Goal: Answer question/provide support

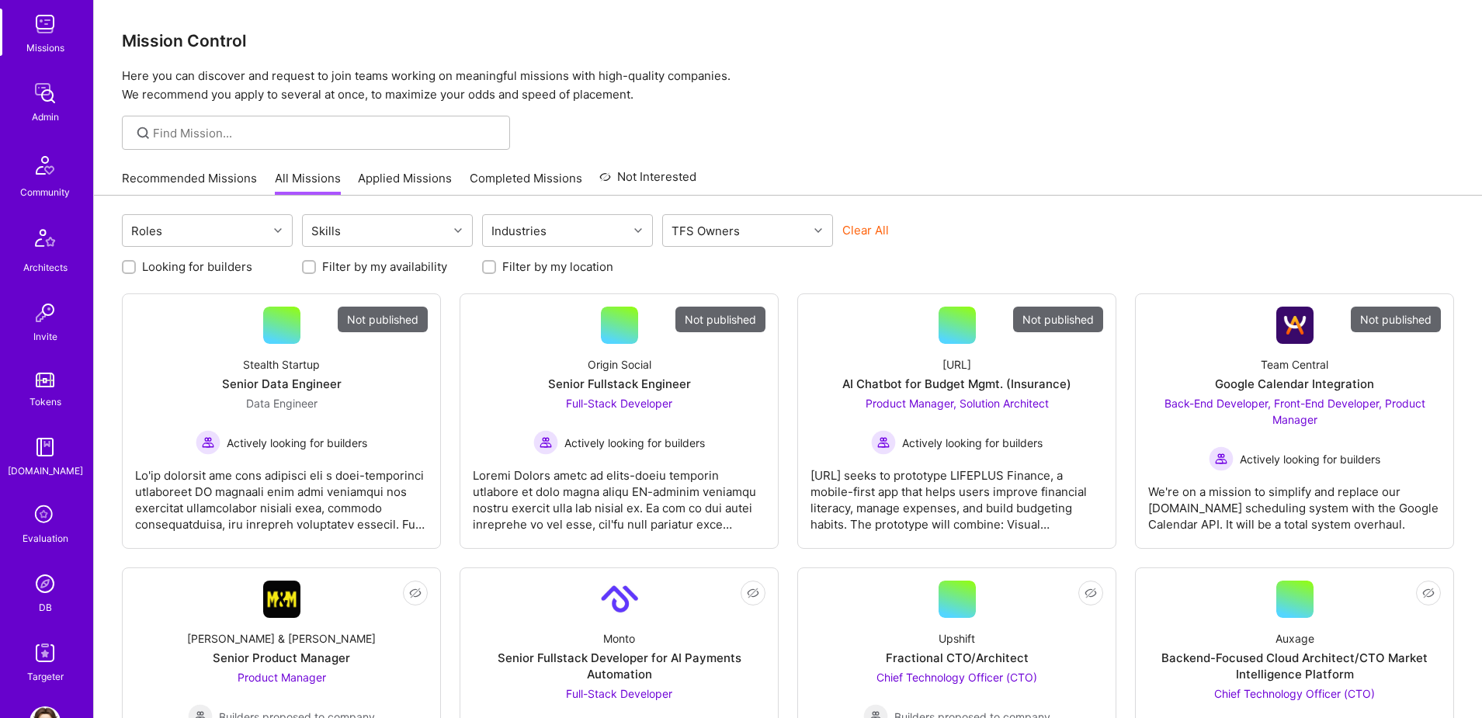
scroll to position [273, 0]
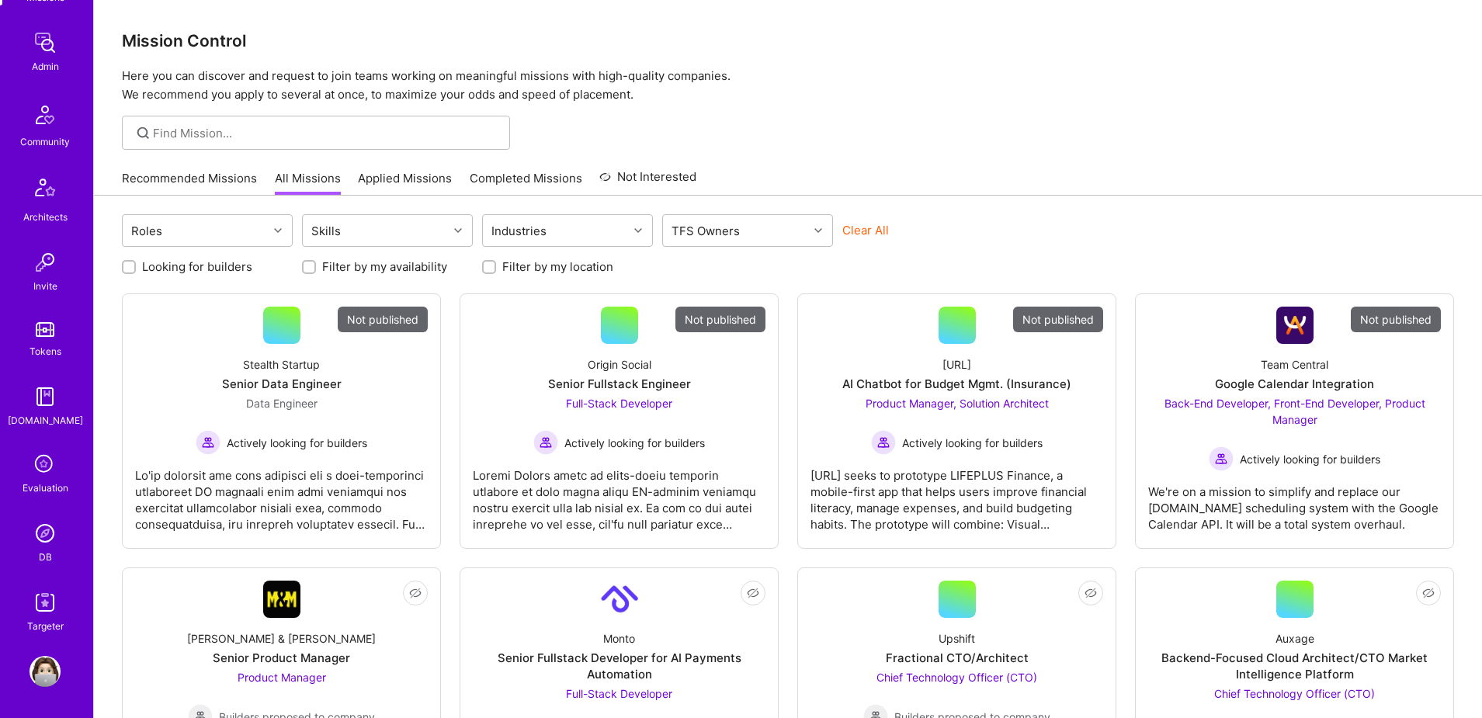
click at [41, 535] on img at bounding box center [44, 533] width 31 height 31
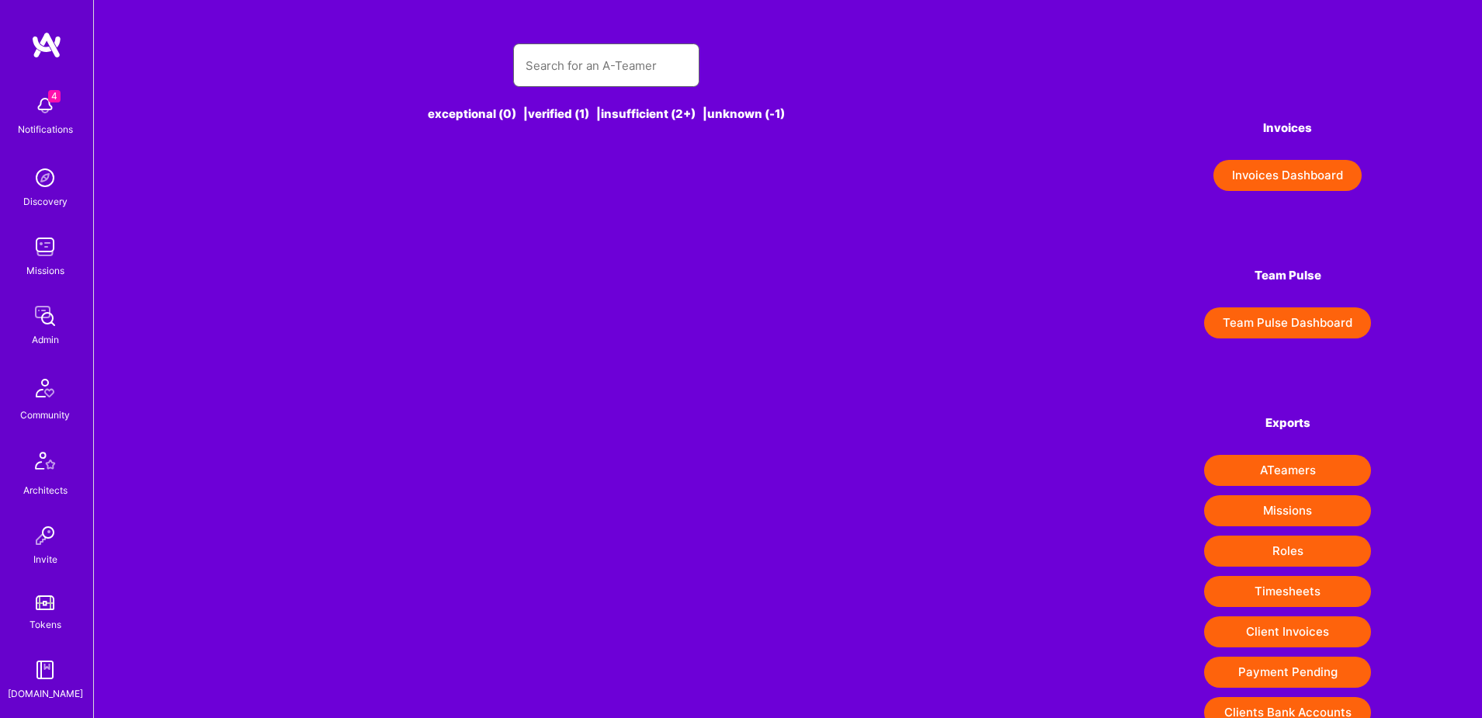
click at [588, 62] on input "text" at bounding box center [605, 66] width 161 height 40
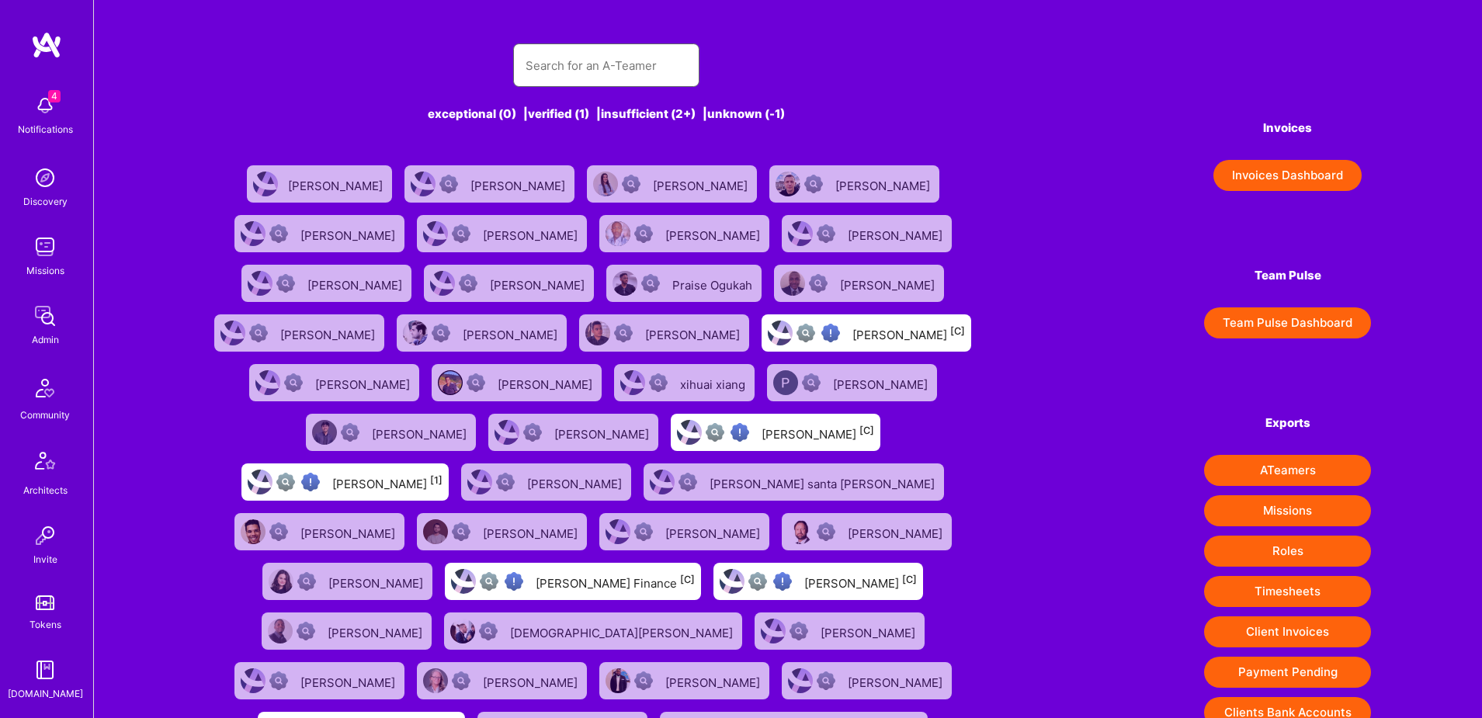
paste input "[EMAIL_ADDRESS][DOMAIN_NAME]"
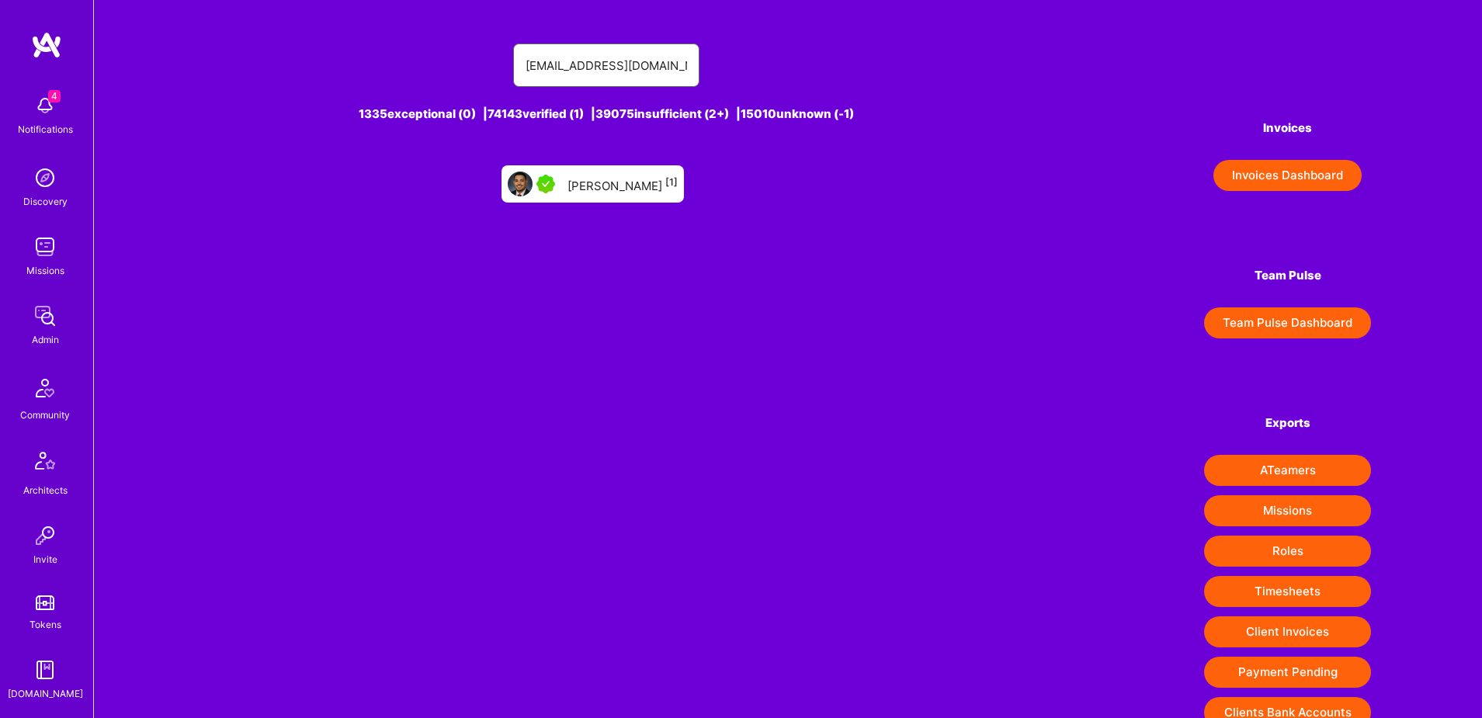
type input "[EMAIL_ADDRESS][DOMAIN_NAME]"
click at [602, 181] on div "[PERSON_NAME] [1]" at bounding box center [622, 184] width 110 height 20
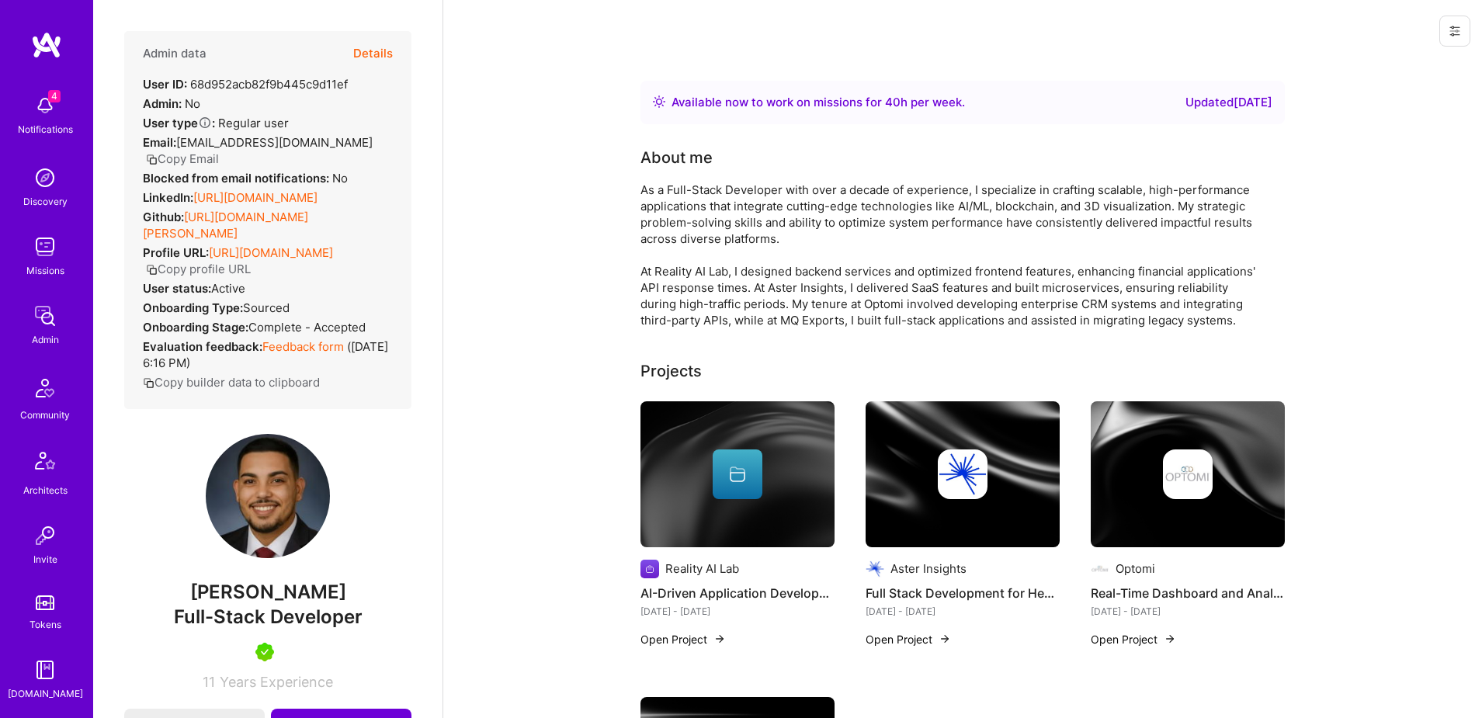
scroll to position [3, 0]
click at [370, 52] on button "Details" at bounding box center [373, 50] width 40 height 45
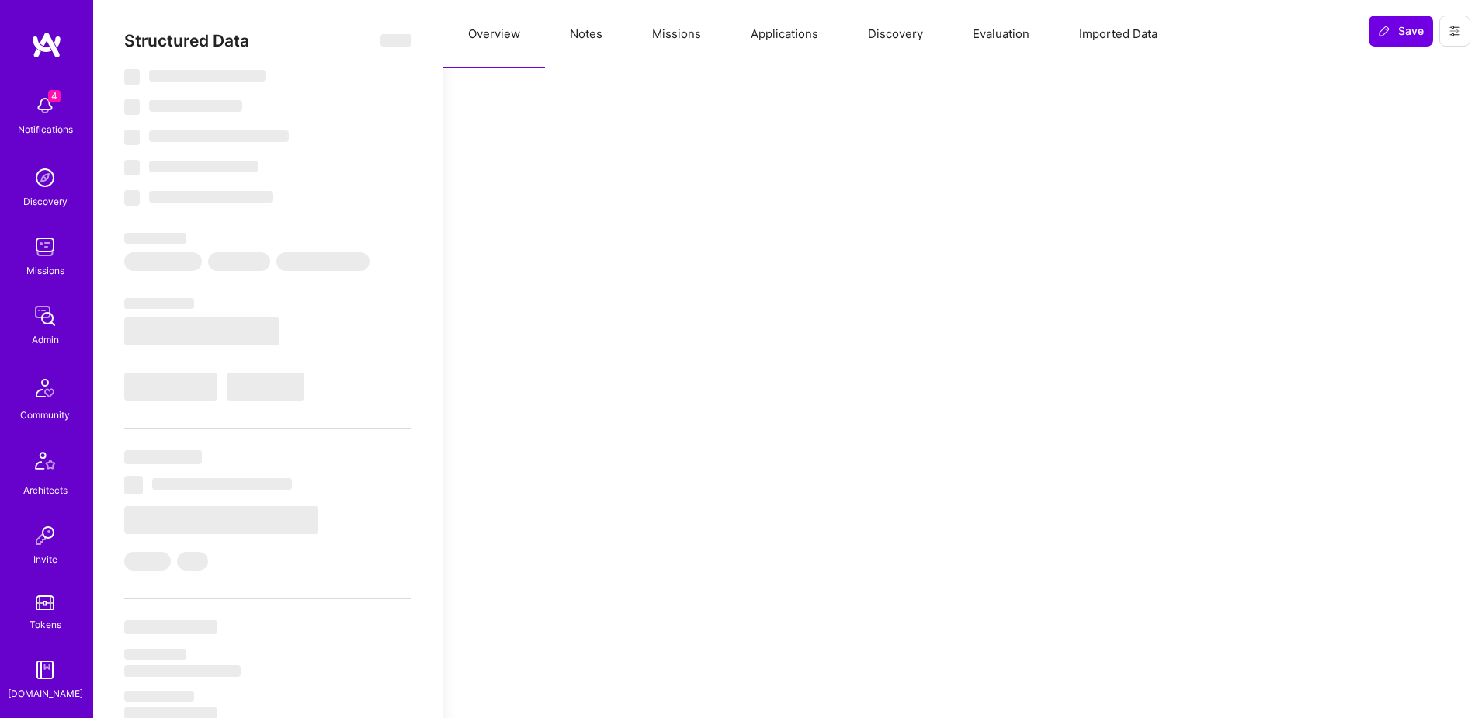
click at [765, 48] on button "Applications" at bounding box center [784, 34] width 117 height 68
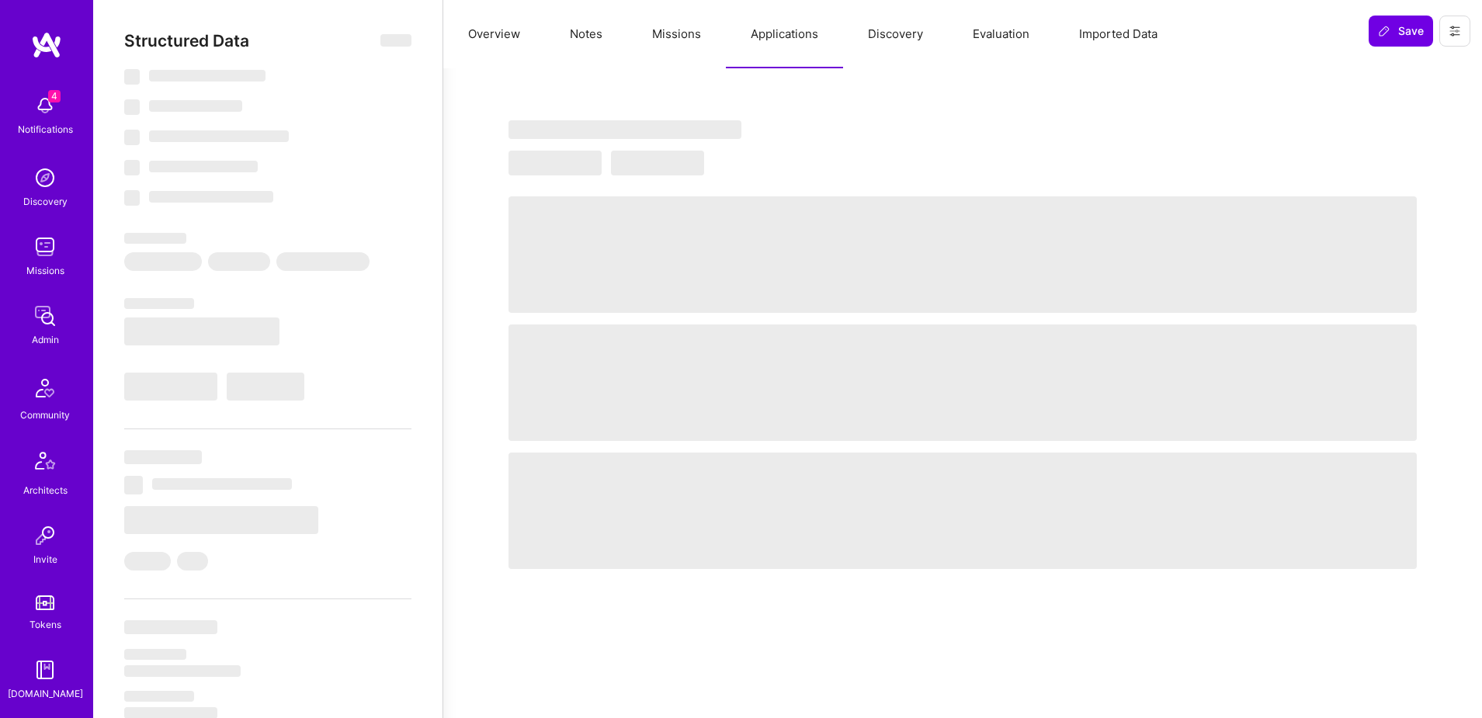
select select "Right Now"
select select "5"
select select "7"
select select "6"
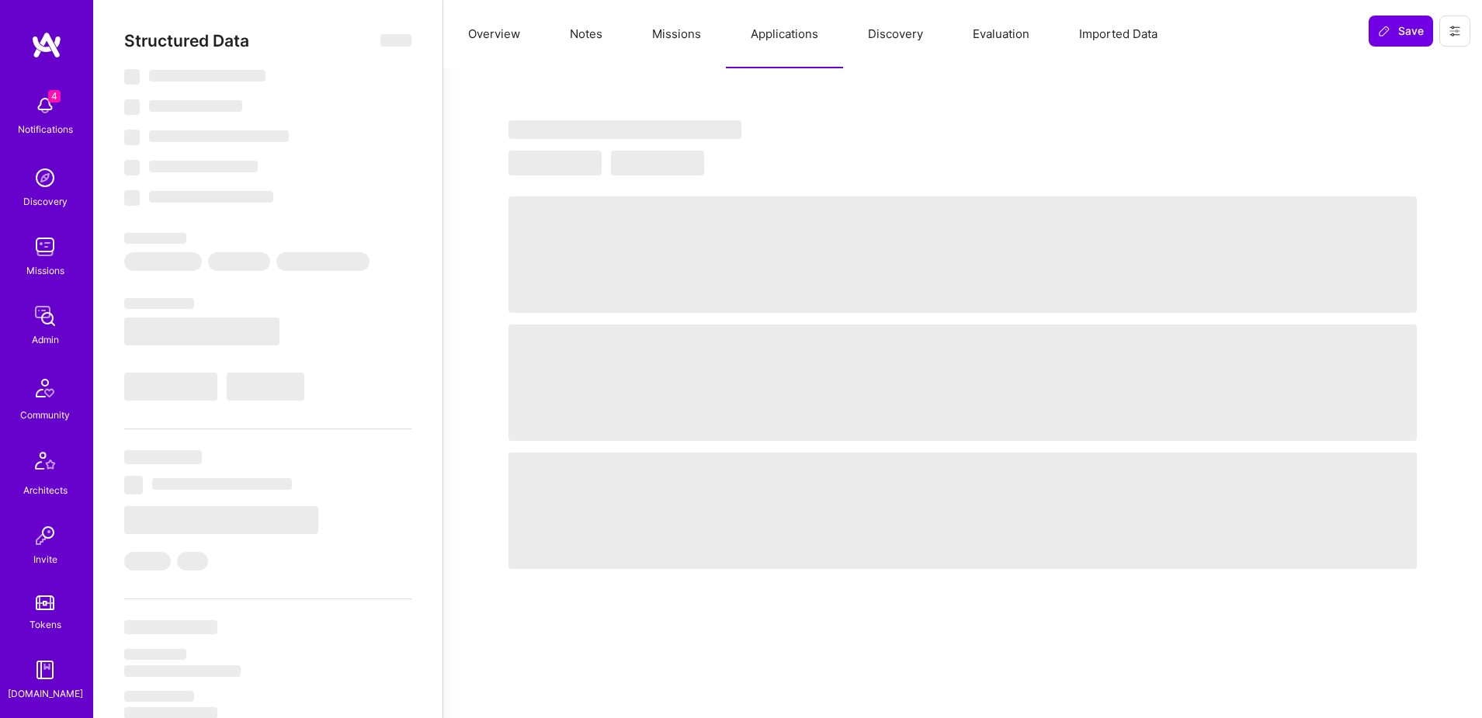
select select "US"
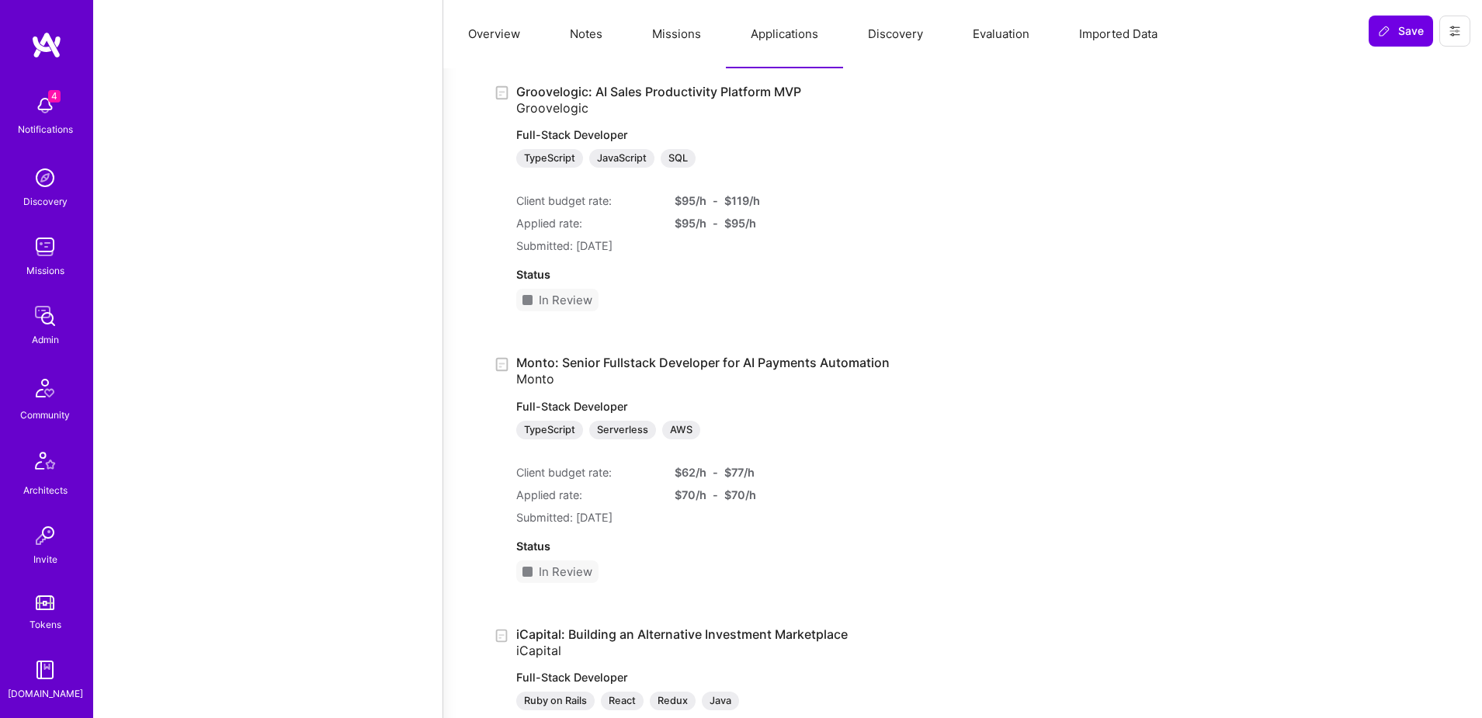
scroll to position [2255, 0]
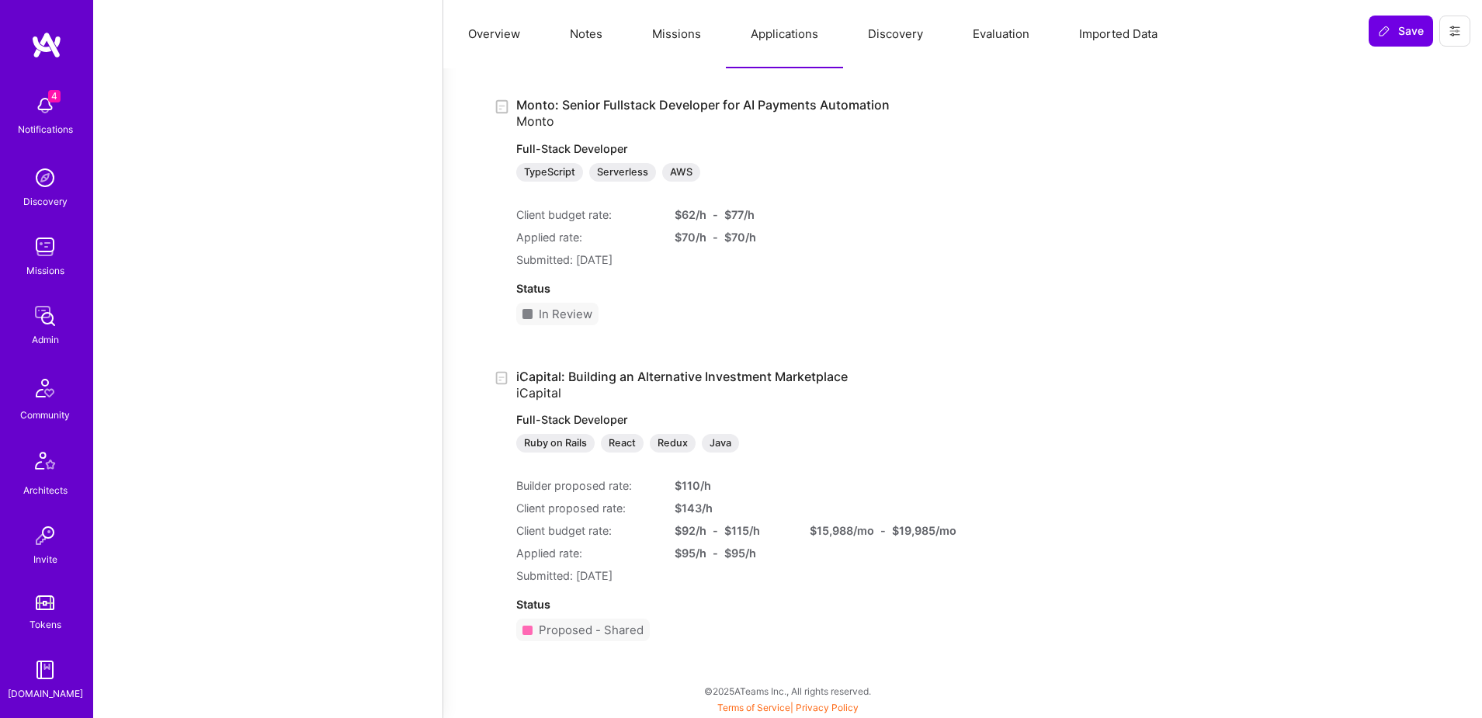
click at [714, 375] on link "iCapital: Building an Alternative Investment Marketplace iCapital Full-Stack De…" at bounding box center [721, 411] width 410 height 85
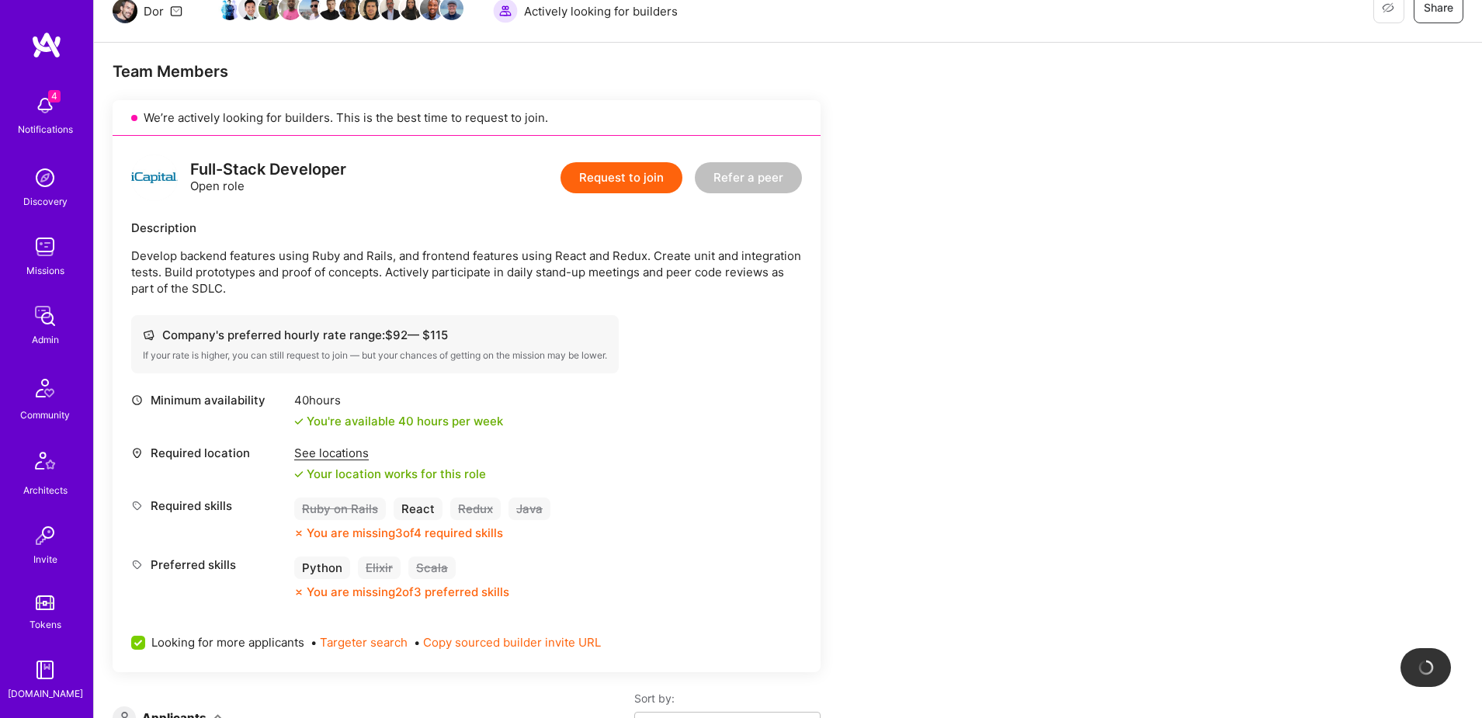
scroll to position [201, 0]
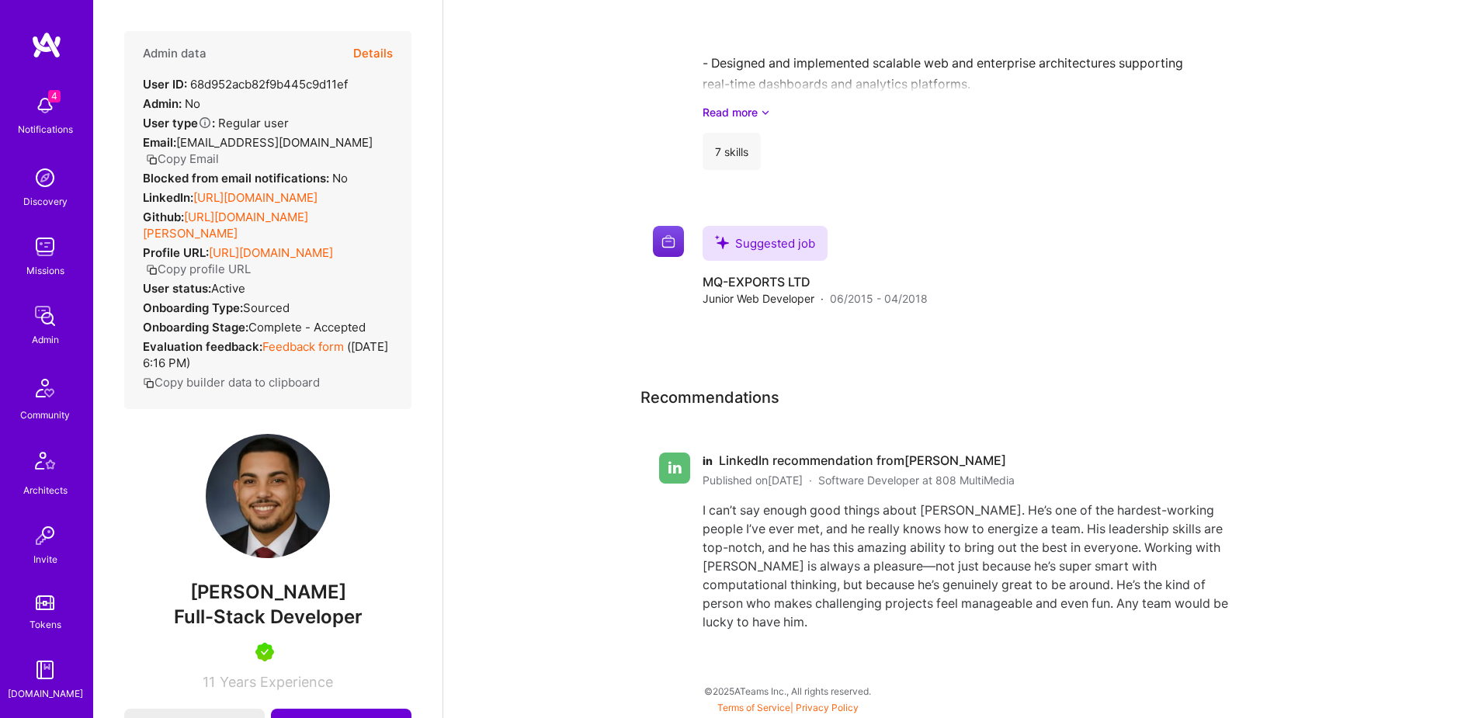
scroll to position [1588, 0]
